Goal: Check status

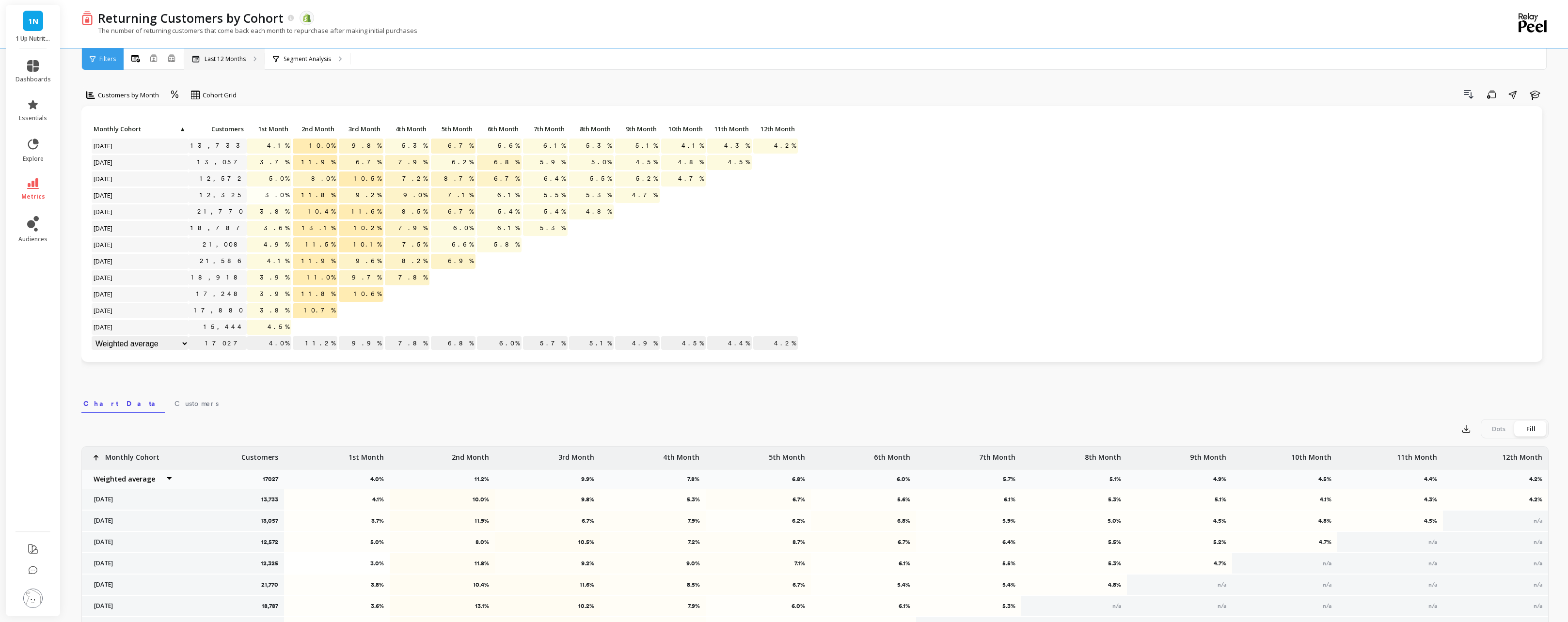
click at [223, 60] on p "Last 12 Months" at bounding box center [225, 59] width 41 height 8
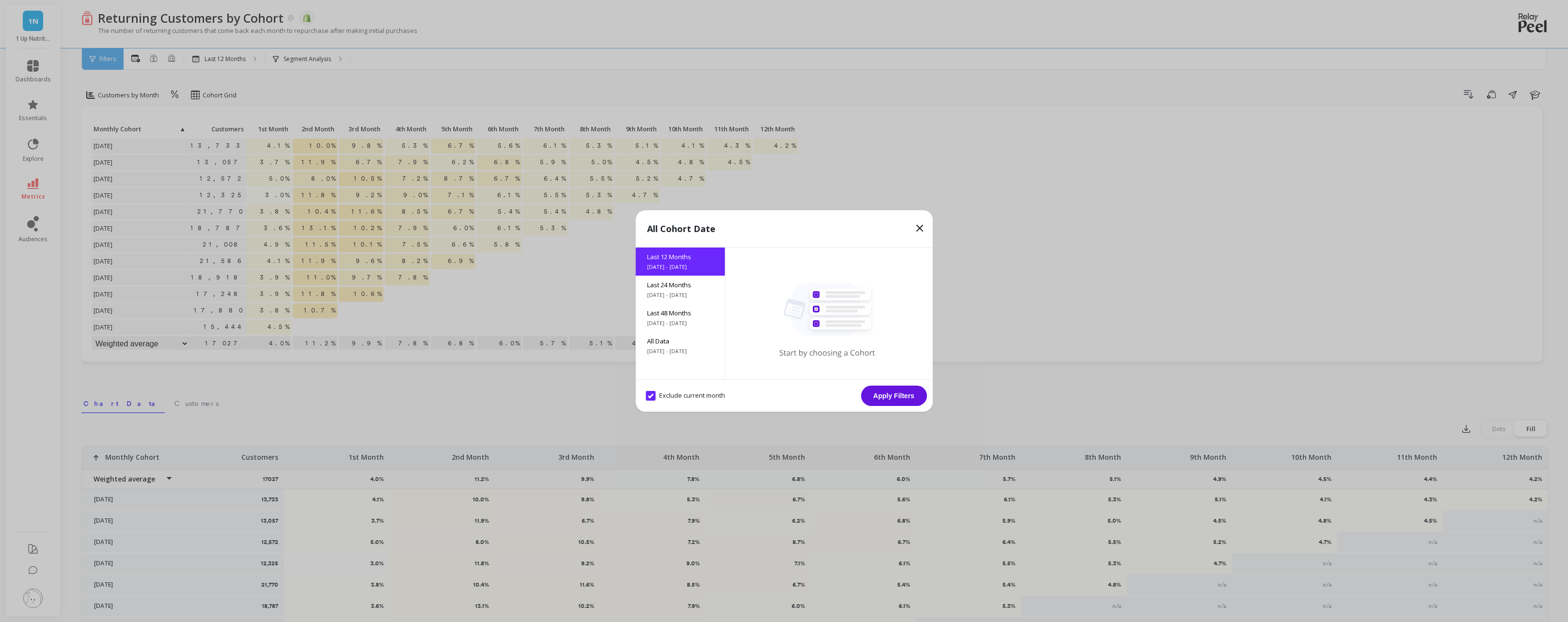
click at [648, 394] on month "Exclude current month" at bounding box center [685, 396] width 80 height 10
checkbox month "false"
click at [880, 396] on button "Apply Filters" at bounding box center [894, 396] width 66 height 20
